Goal: Task Accomplishment & Management: Complete application form

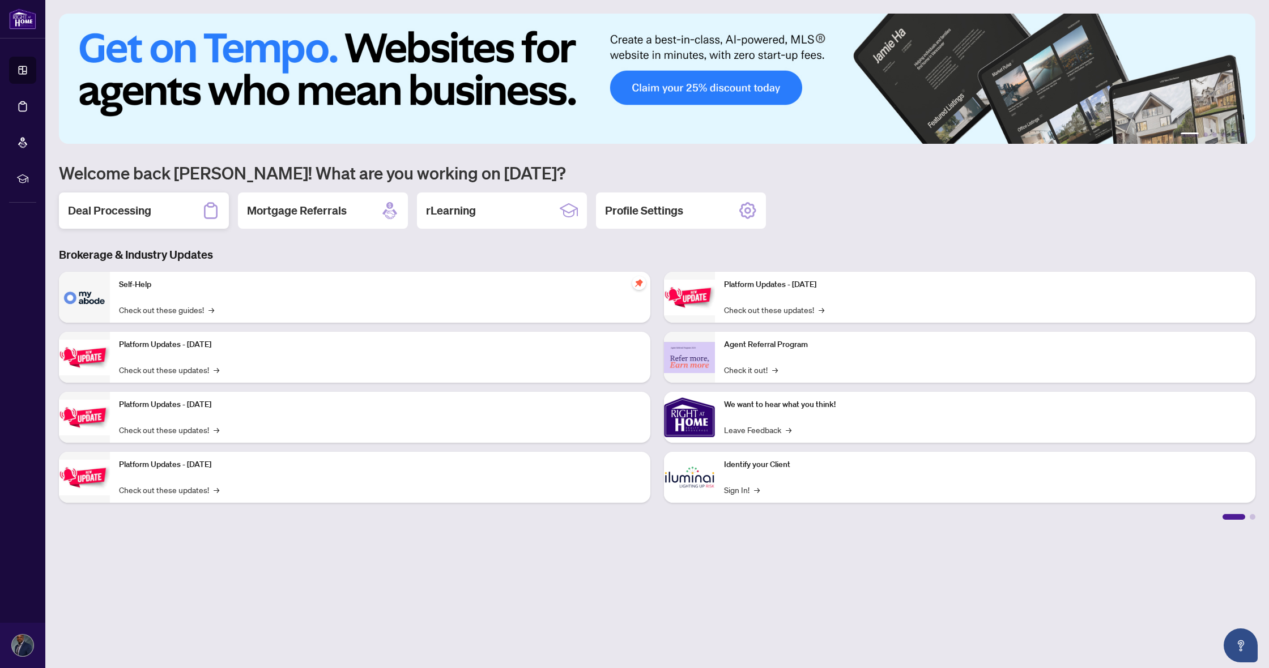
click at [155, 214] on div "Deal Processing" at bounding box center [144, 211] width 170 height 36
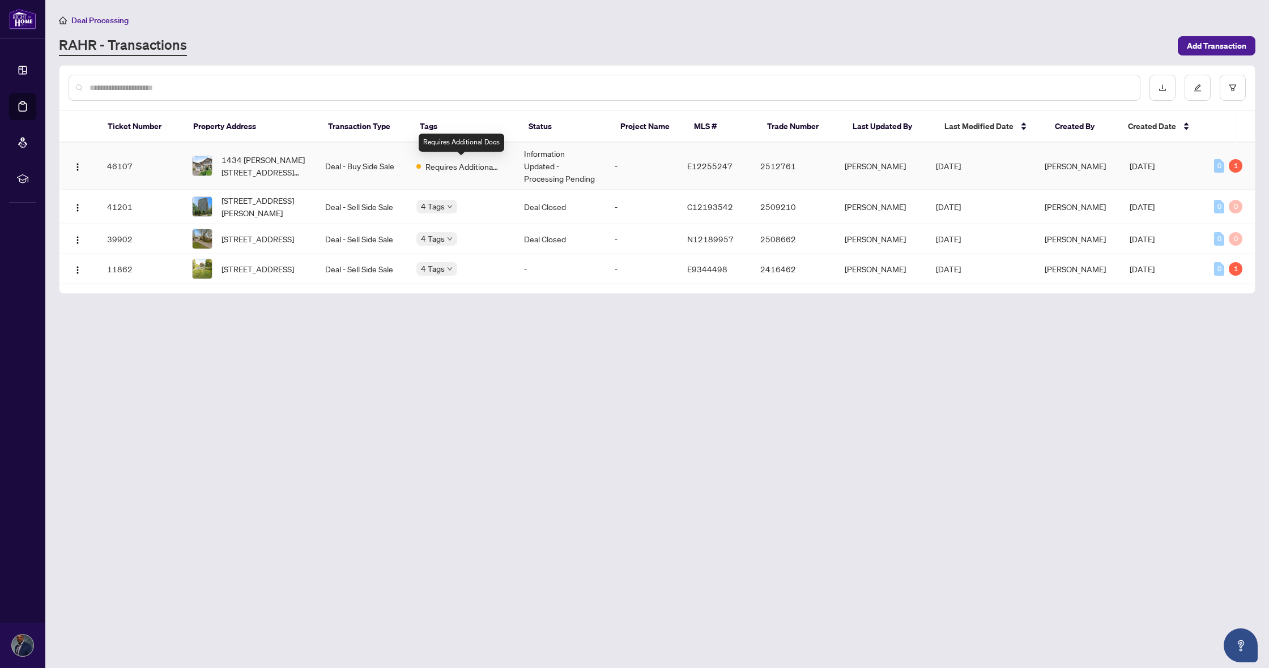
click at [487, 165] on span "Requires Additional Docs" at bounding box center [462, 166] width 74 height 12
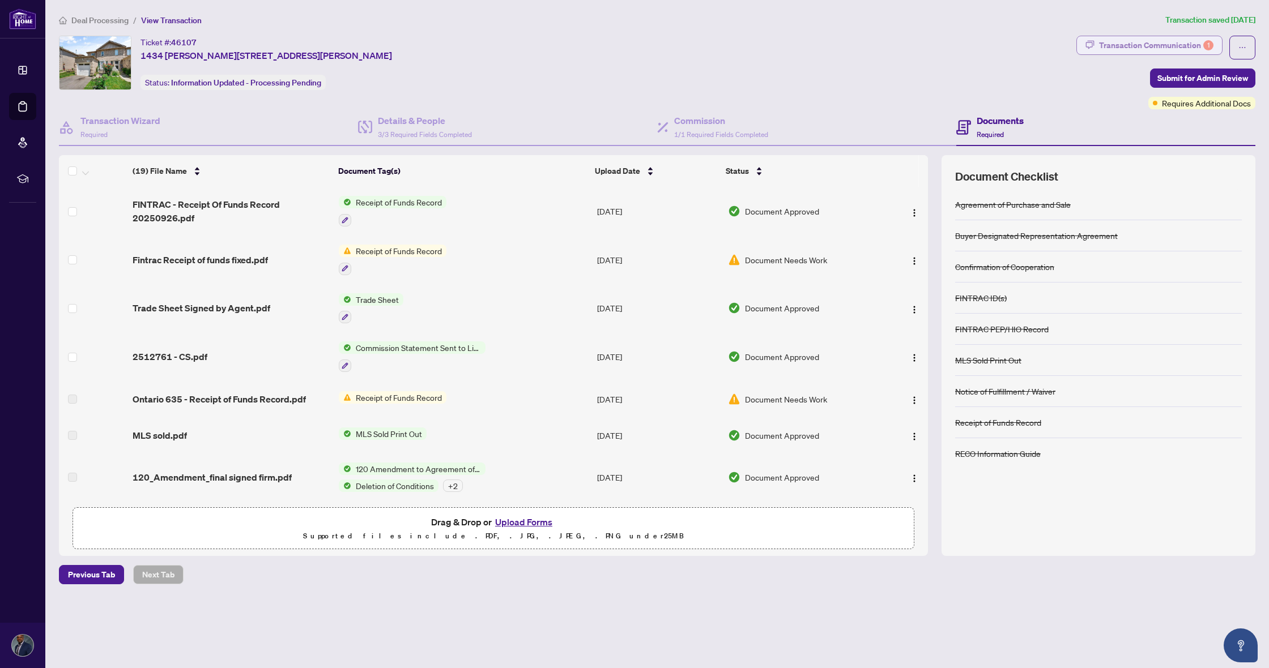
click at [1124, 41] on div "Transaction Communication 1" at bounding box center [1156, 45] width 114 height 18
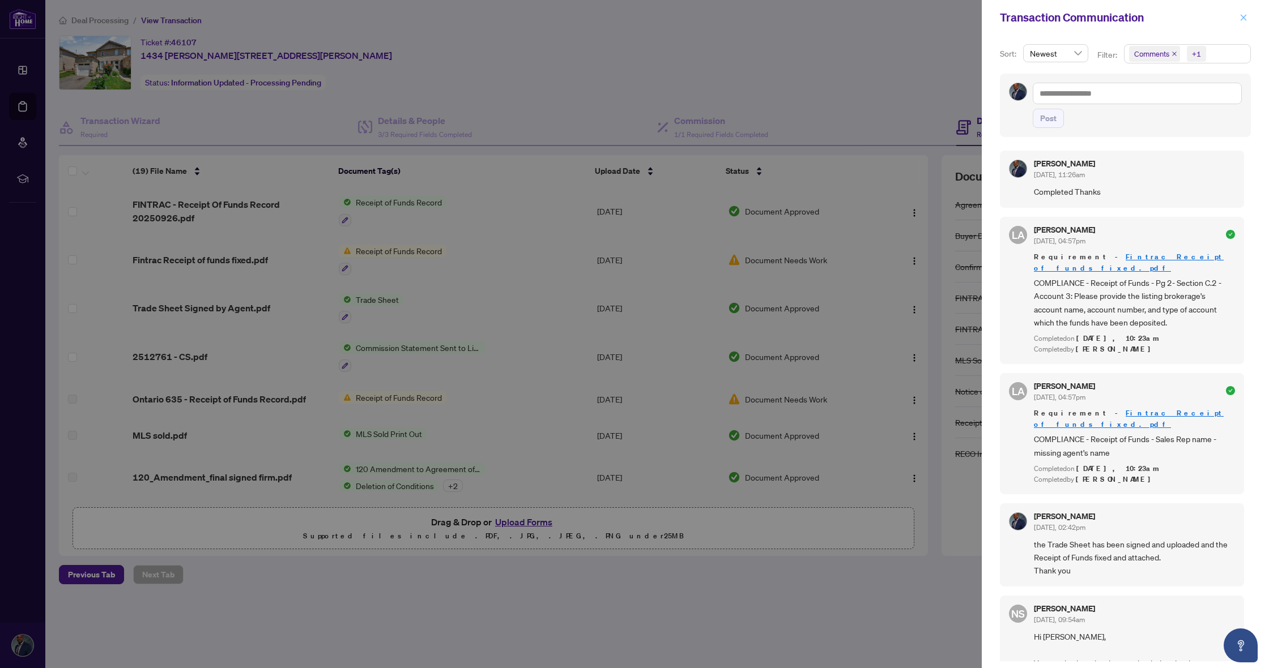
click at [1241, 18] on icon "close" at bounding box center [1243, 18] width 8 height 8
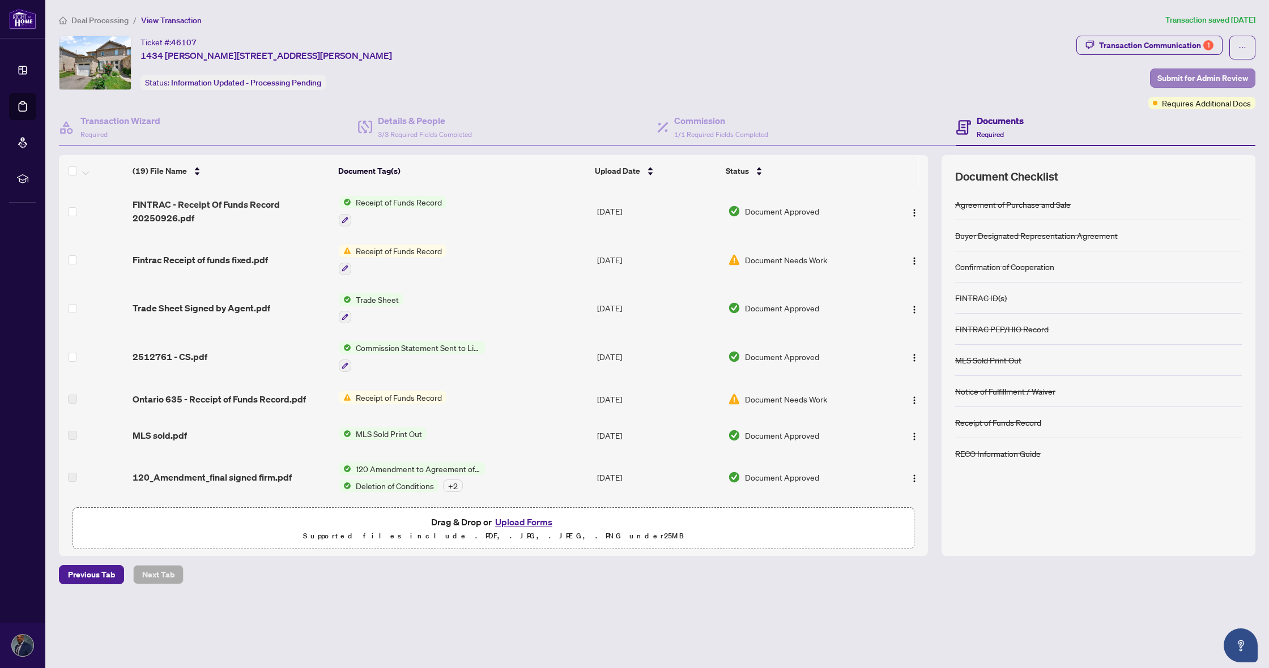
click at [1187, 80] on span "Submit for Admin Review" at bounding box center [1202, 78] width 91 height 18
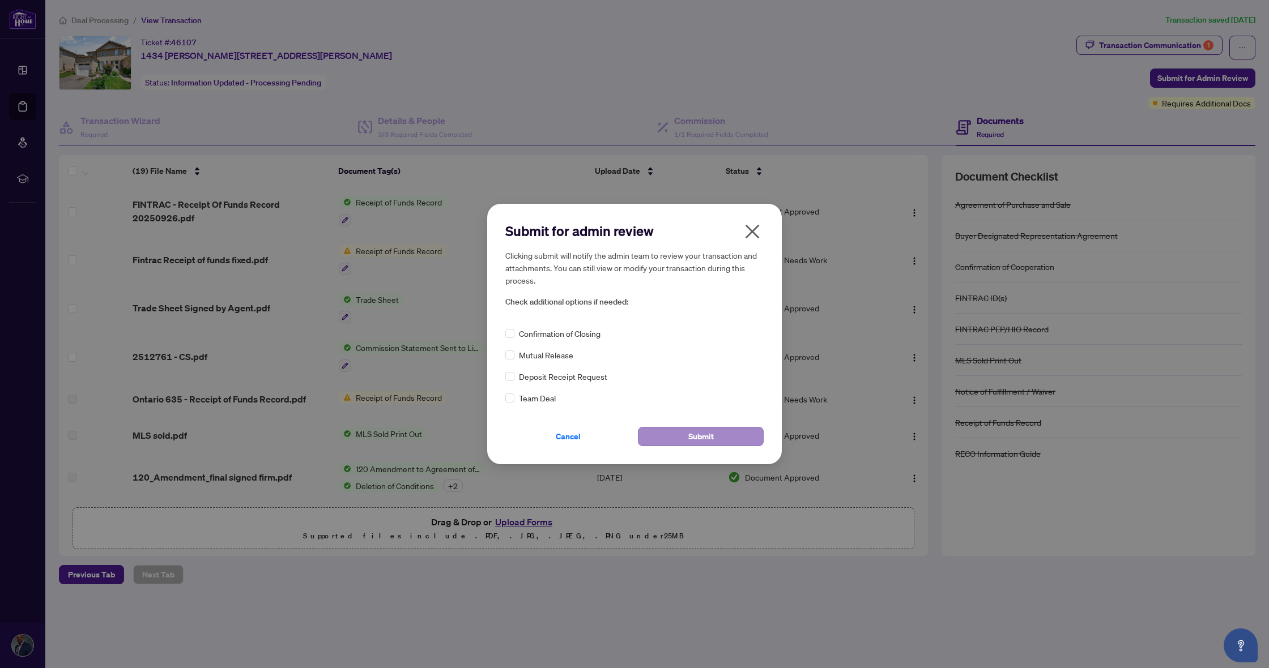
click at [691, 432] on span "Submit" at bounding box center [700, 437] width 25 height 18
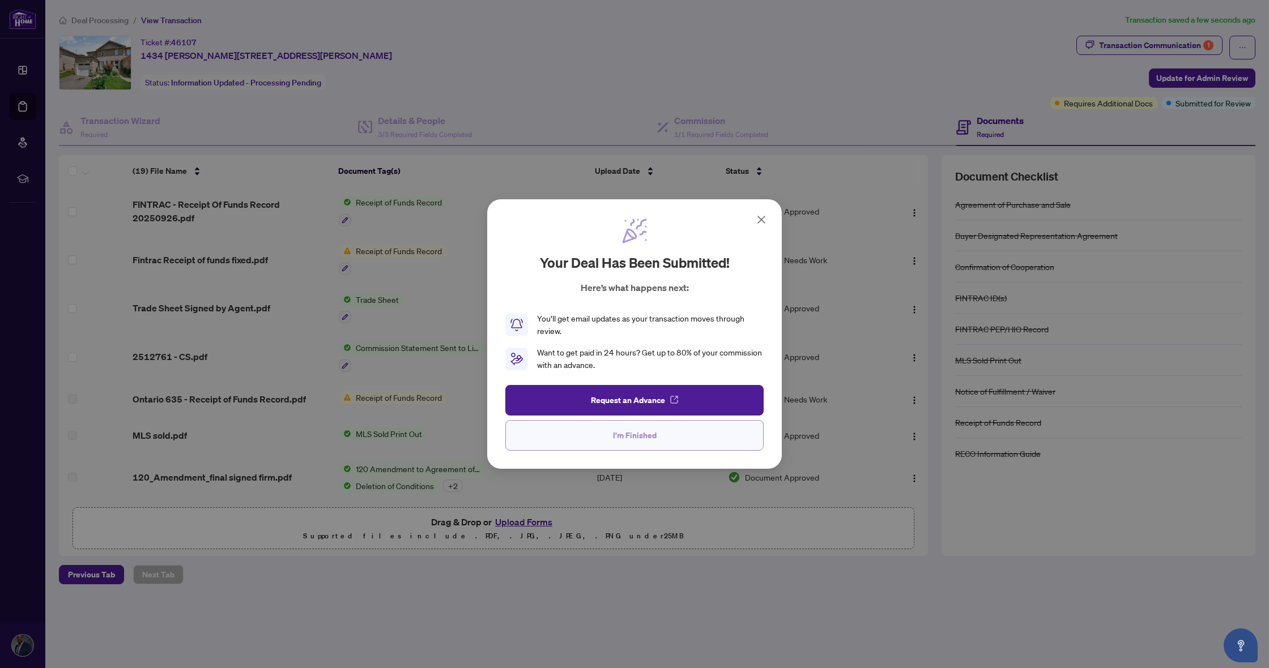
click at [653, 432] on span "I'm Finished" at bounding box center [635, 435] width 44 height 18
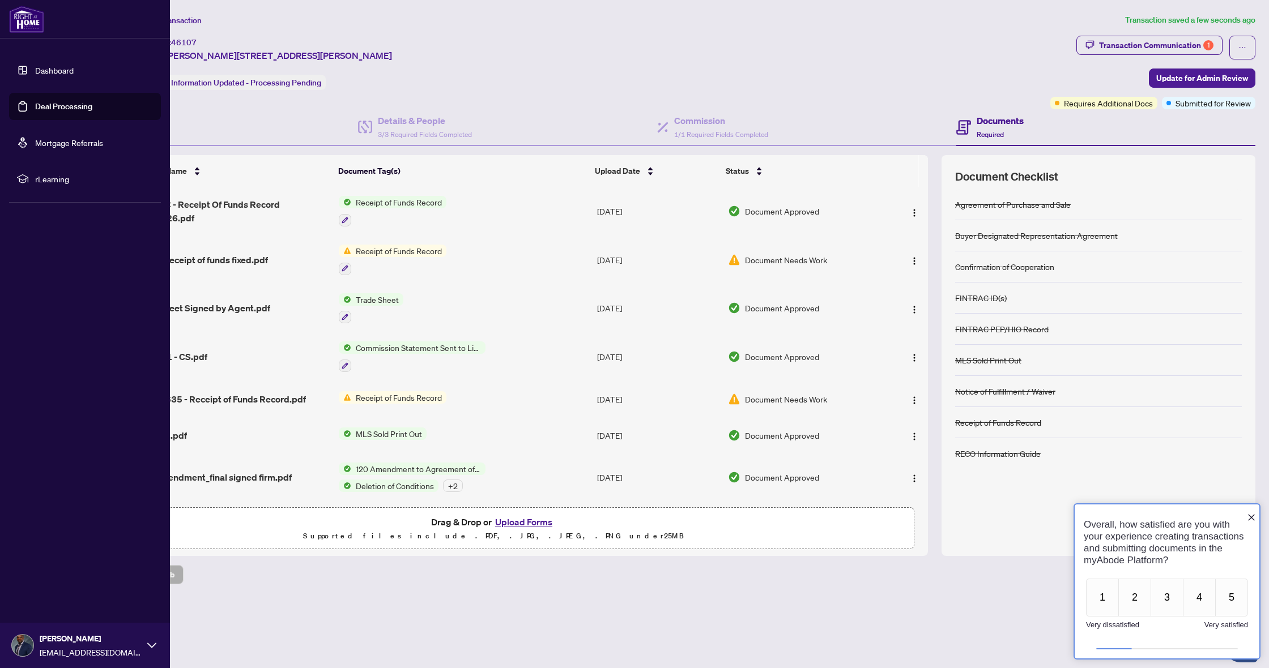
click at [58, 72] on link "Dashboard" at bounding box center [54, 70] width 39 height 10
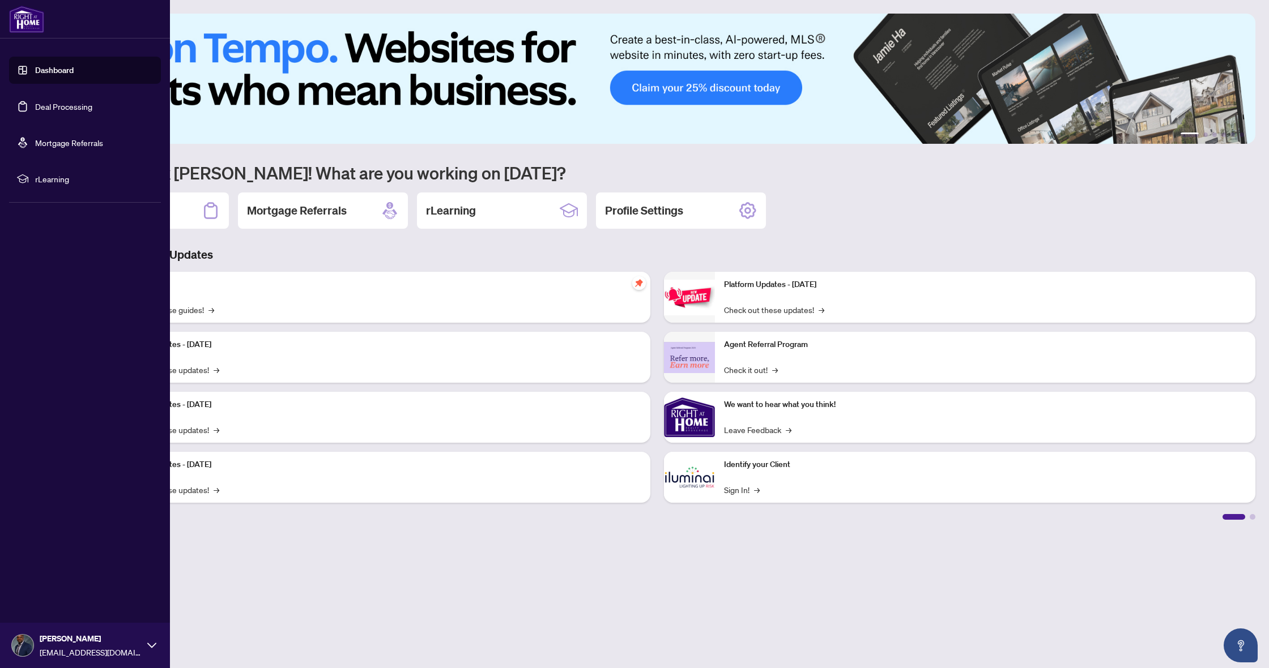
click at [42, 71] on link "Dashboard" at bounding box center [54, 70] width 39 height 10
